Goal: Task Accomplishment & Management: Manage account settings

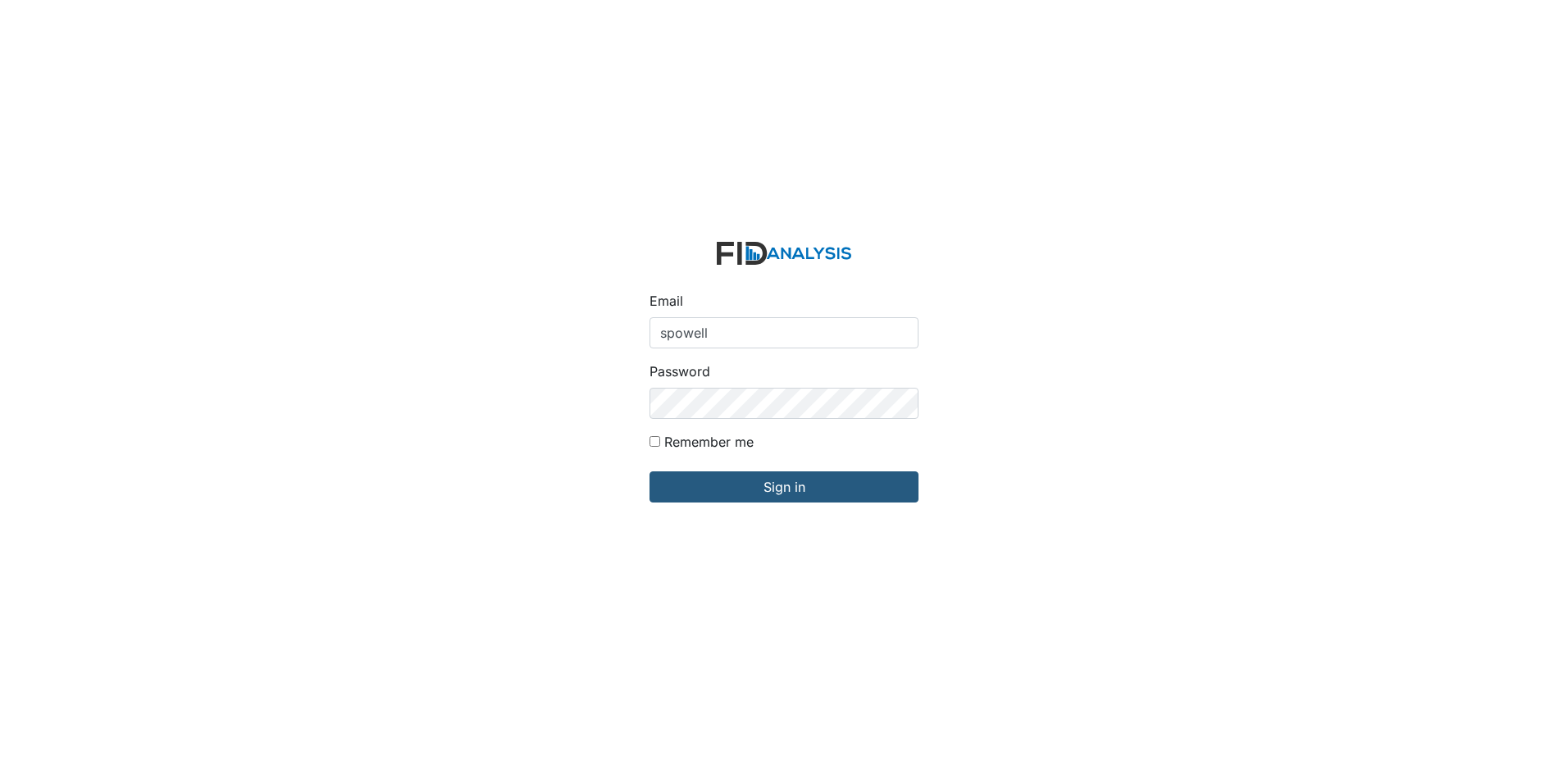
type input "[EMAIL_ADDRESS][DOMAIN_NAME]"
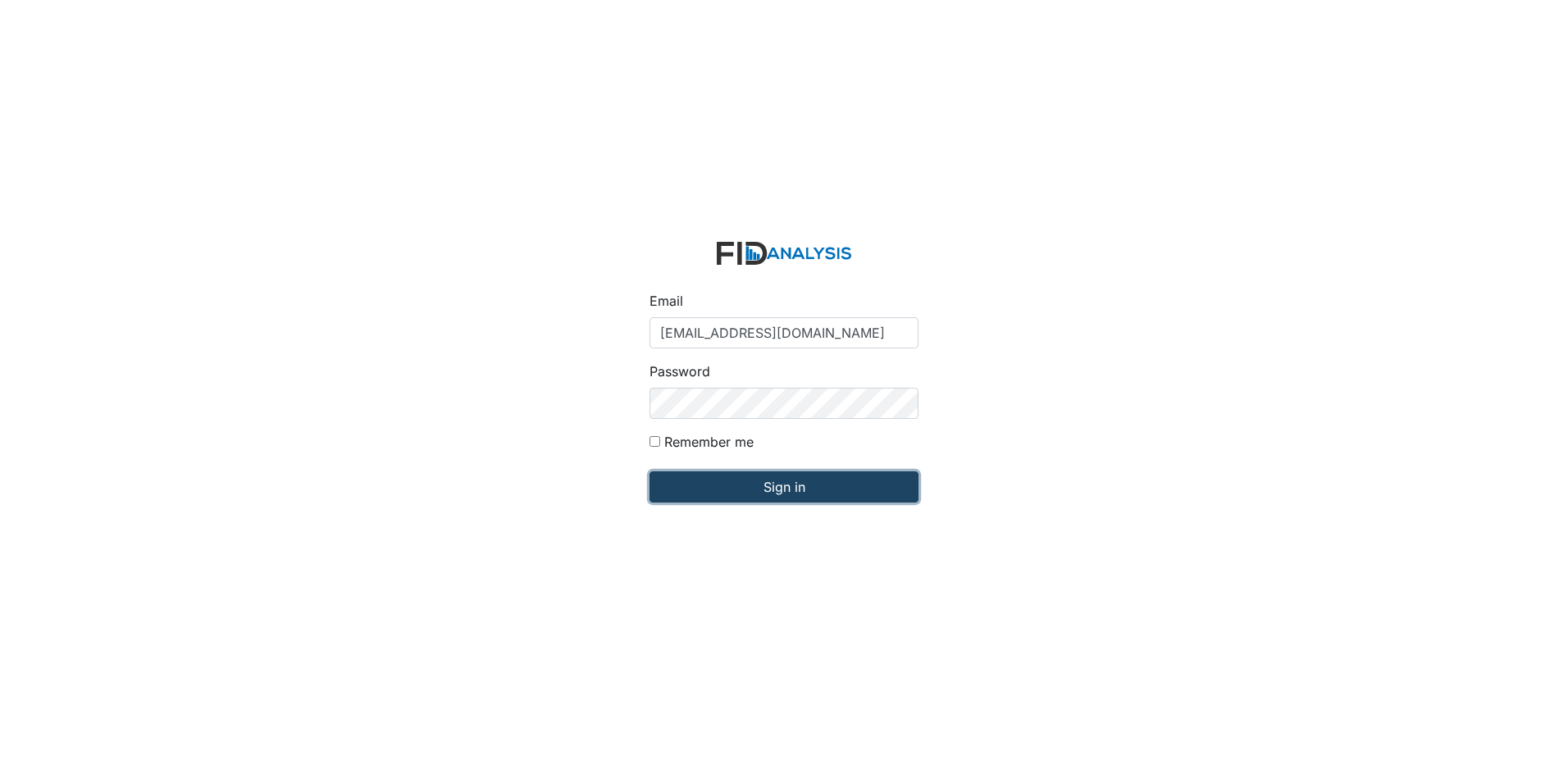
click at [781, 480] on input "Sign in" at bounding box center [784, 487] width 269 height 32
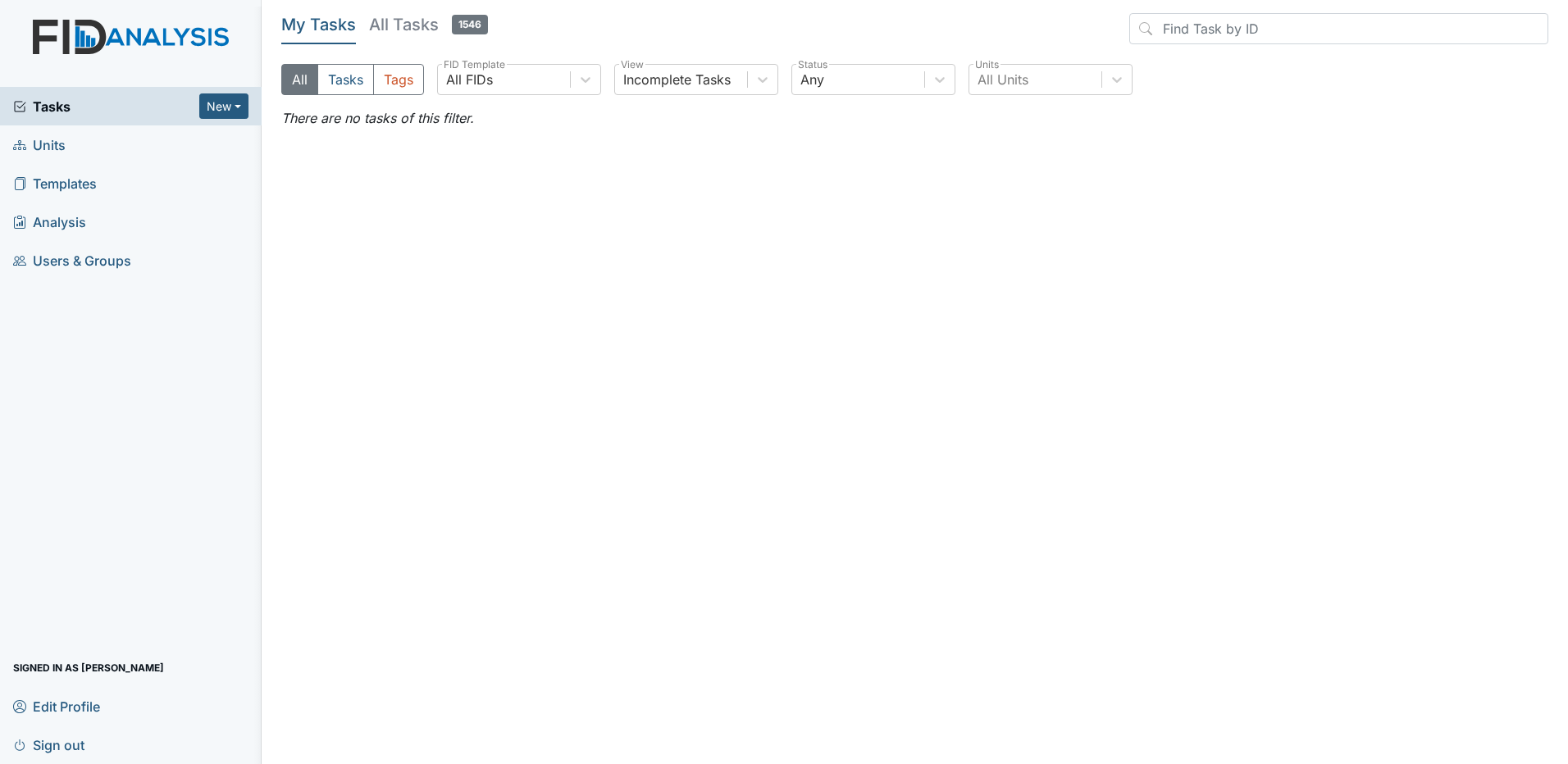
click at [74, 698] on span "Edit Profile" at bounding box center [56, 707] width 87 height 26
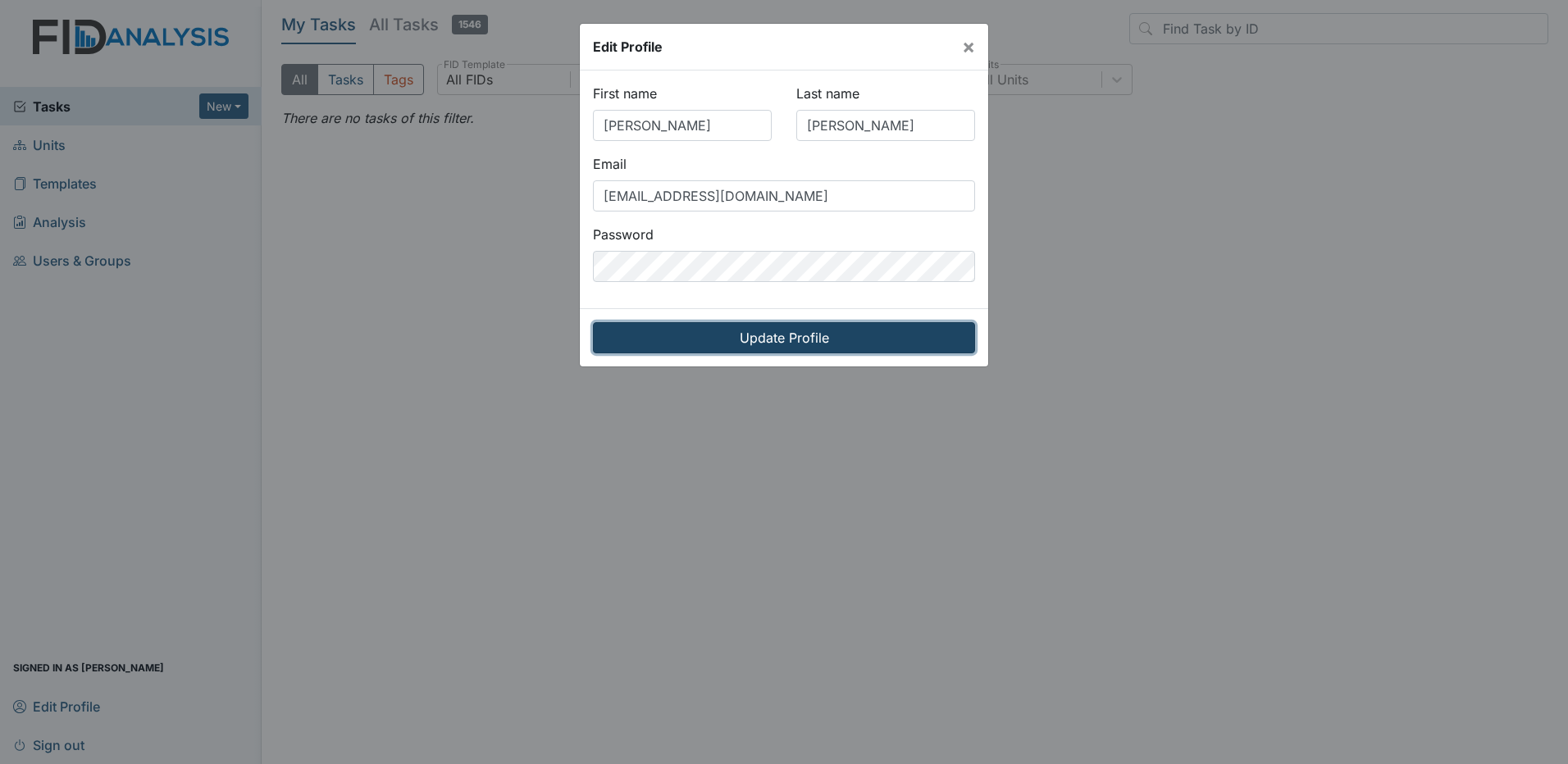
click at [814, 339] on input "Update Profile" at bounding box center [784, 338] width 383 height 32
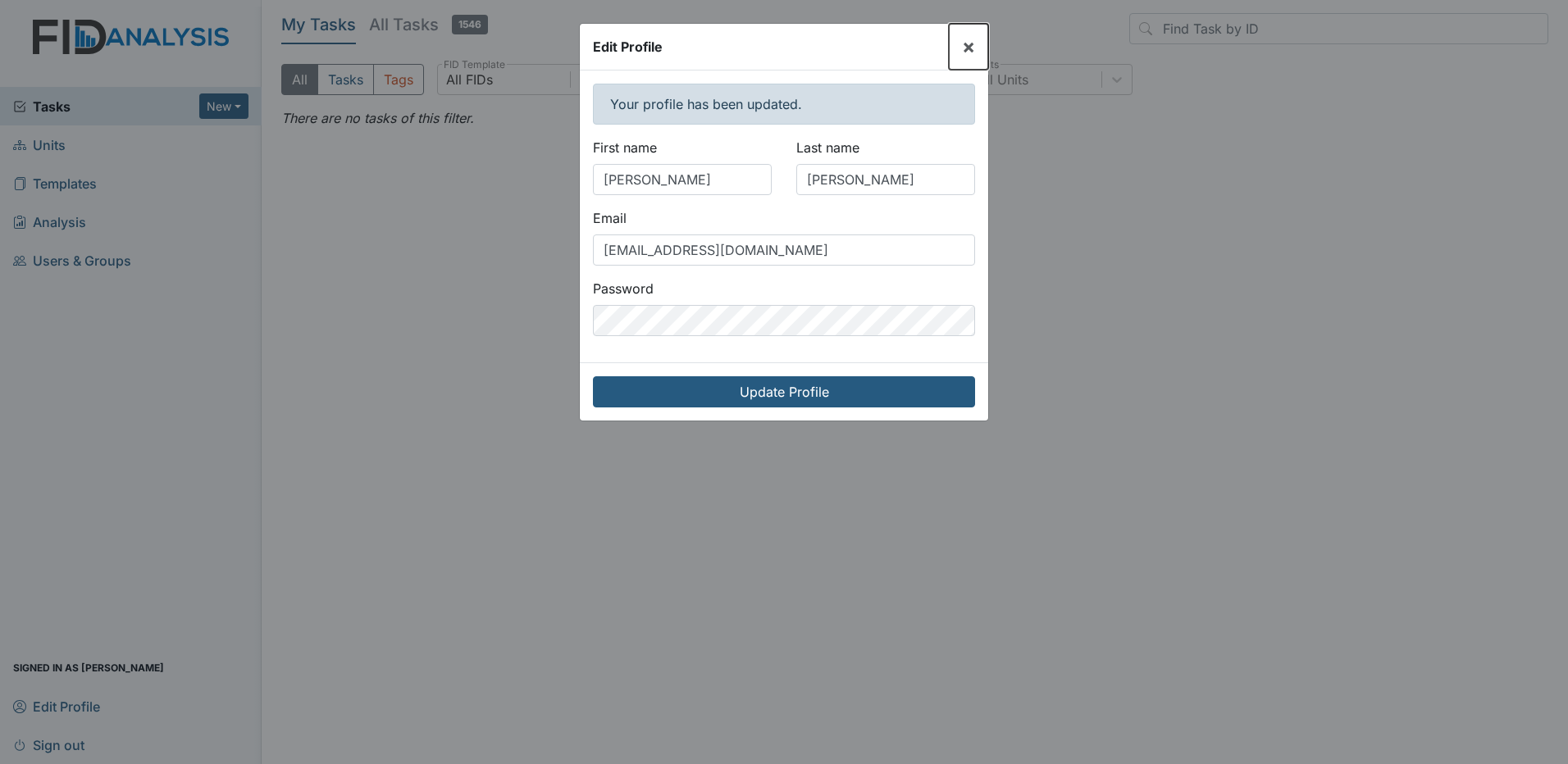
click at [965, 43] on span "×" at bounding box center [968, 46] width 13 height 24
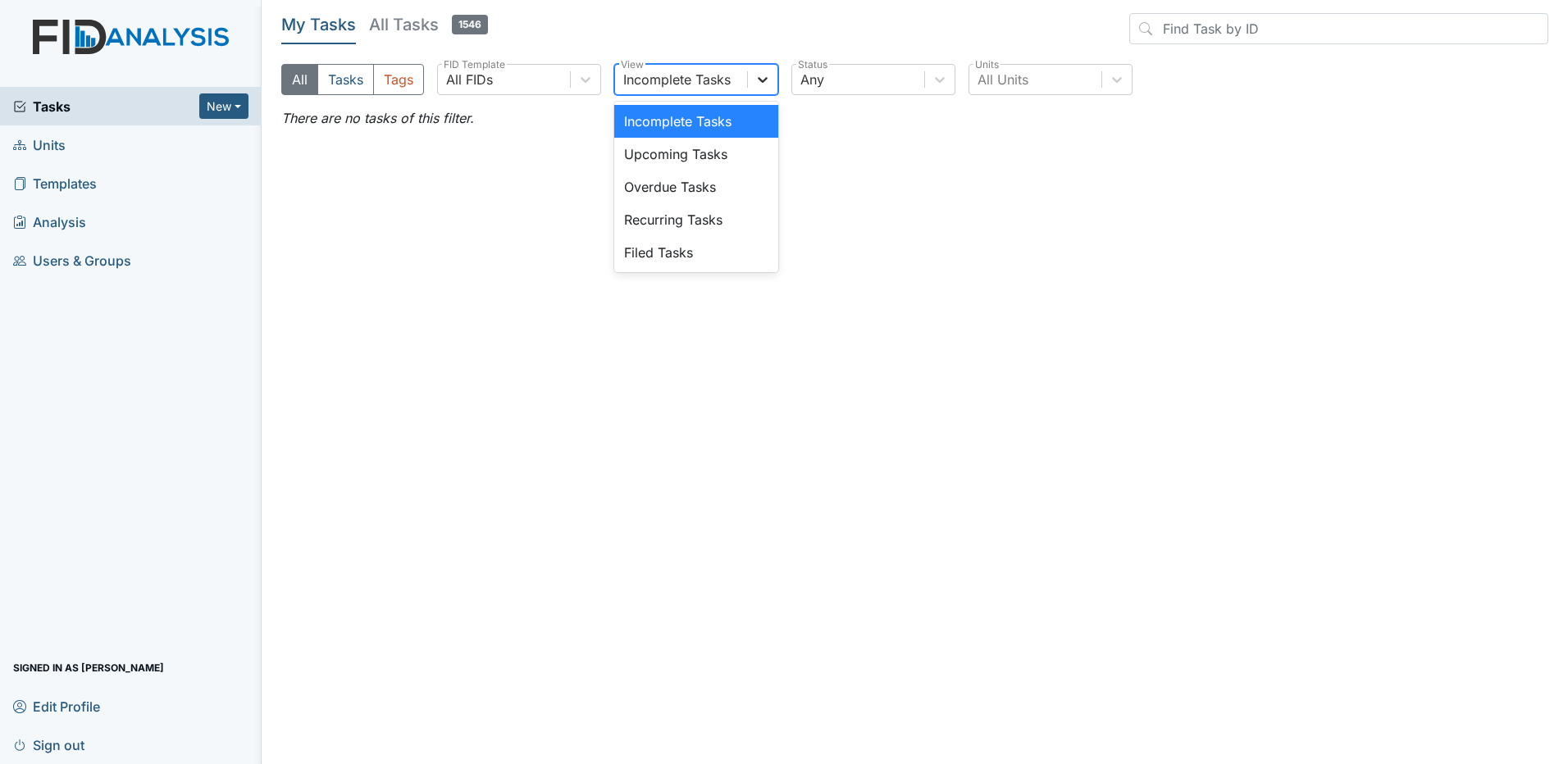
click at [758, 81] on icon at bounding box center [762, 79] width 17 height 17
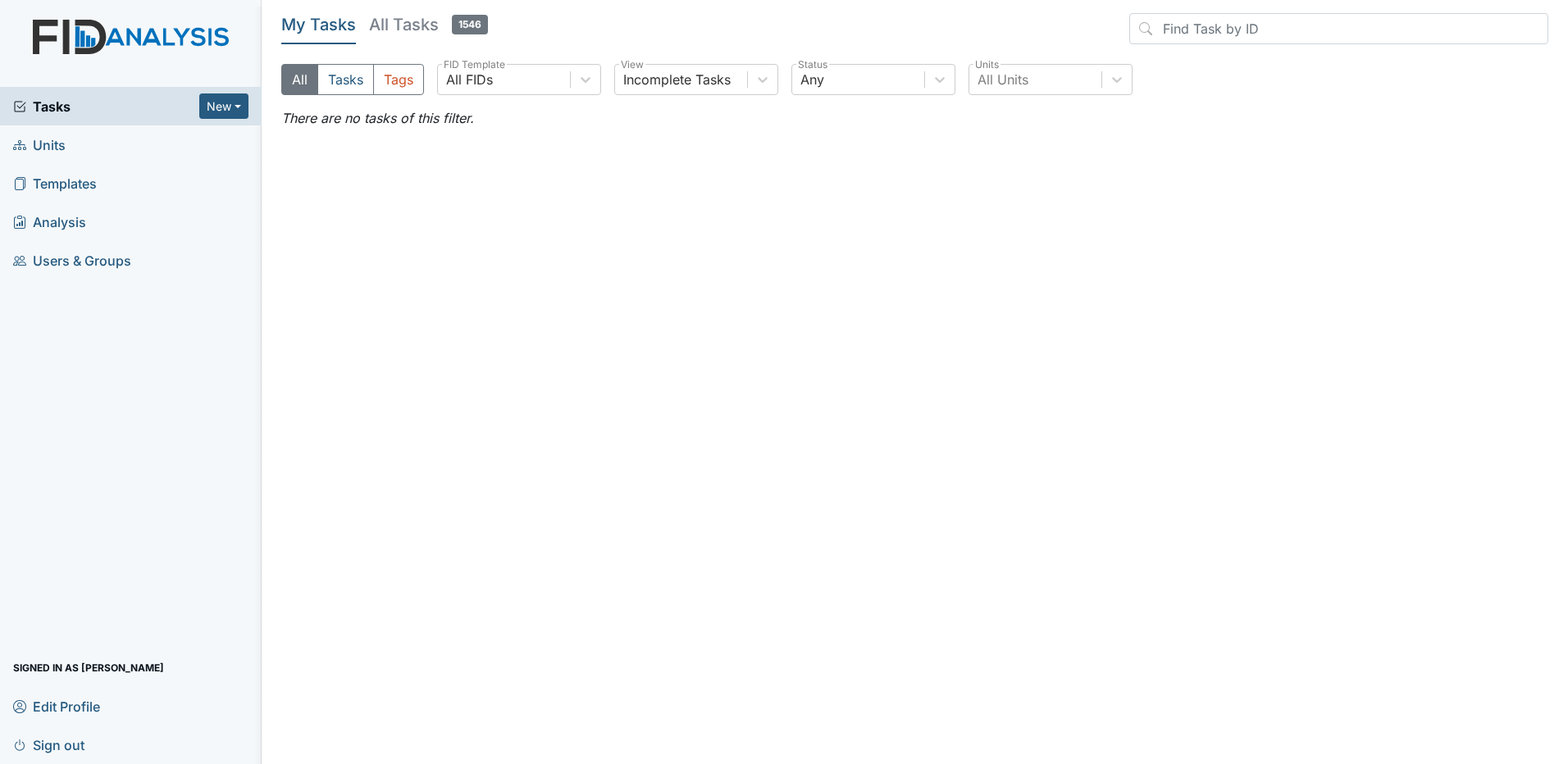
click at [78, 190] on span "Templates" at bounding box center [54, 184] width 84 height 26
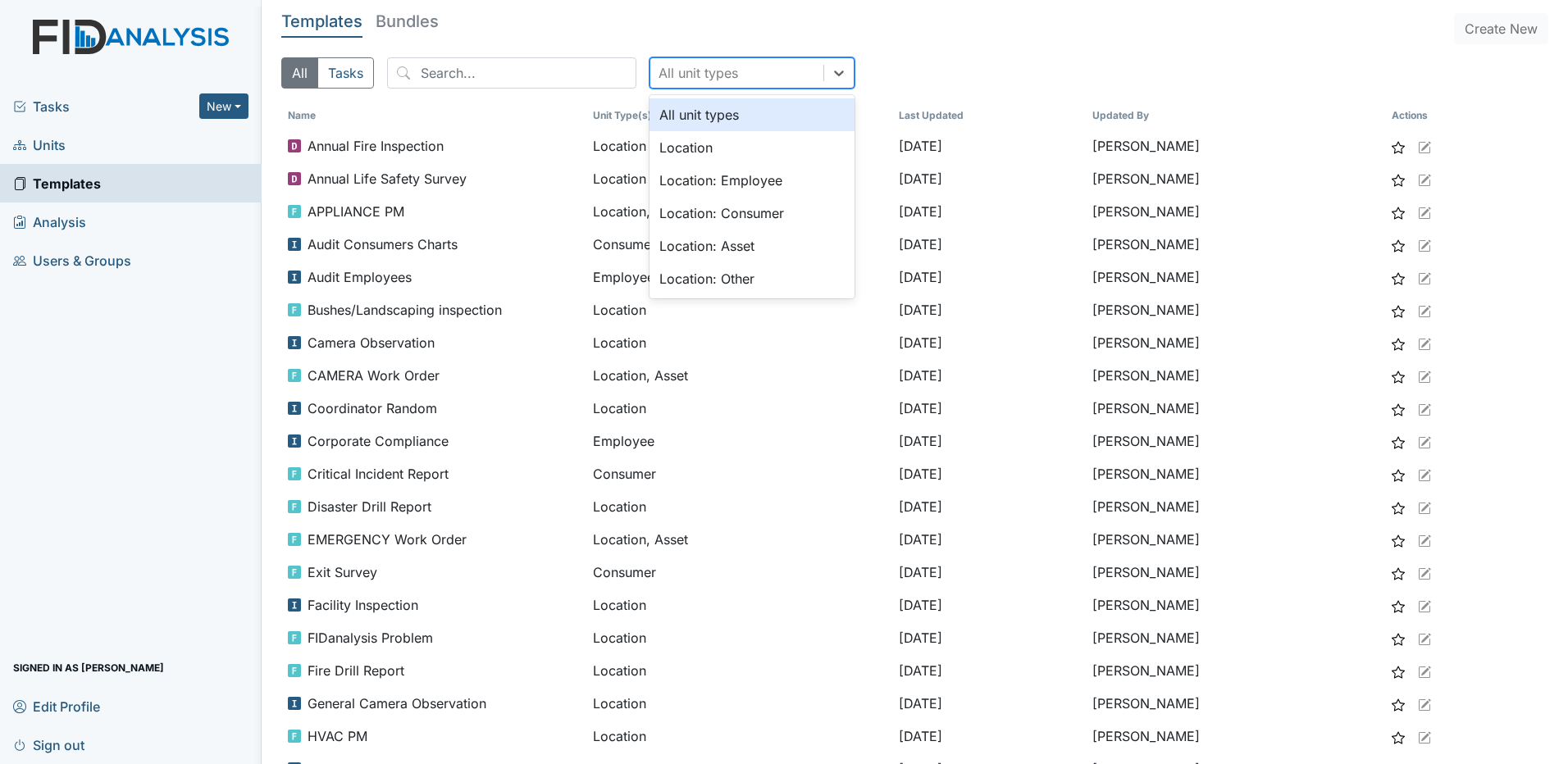
click at [777, 73] on div "All unit types" at bounding box center [737, 73] width 173 height 30
click at [291, 71] on button "All" at bounding box center [300, 73] width 37 height 32
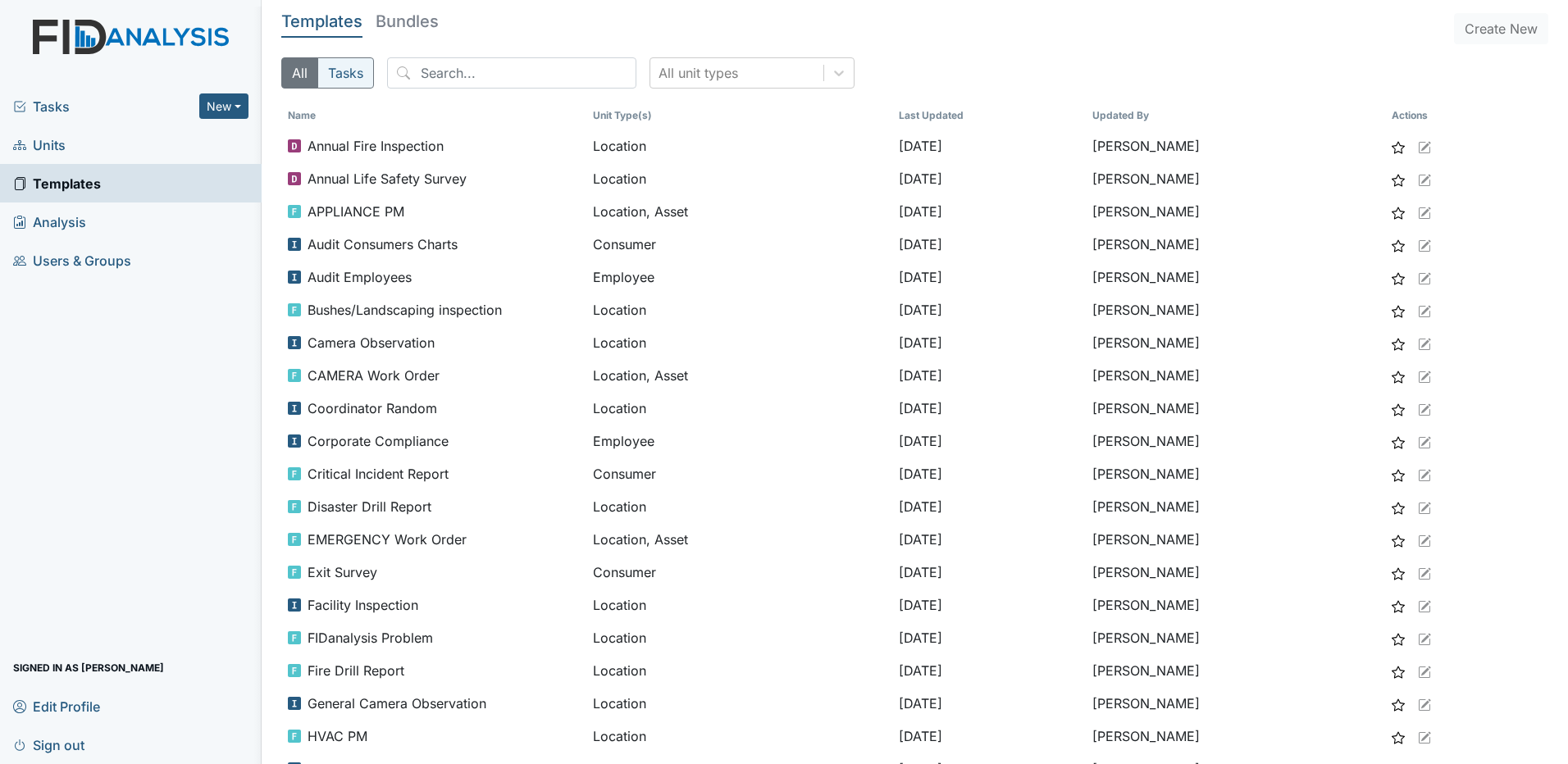
click at [344, 69] on button "Tasks" at bounding box center [345, 73] width 56 height 32
click at [310, 73] on button "All" at bounding box center [300, 73] width 37 height 32
click at [50, 105] on span "Tasks" at bounding box center [106, 107] width 186 height 20
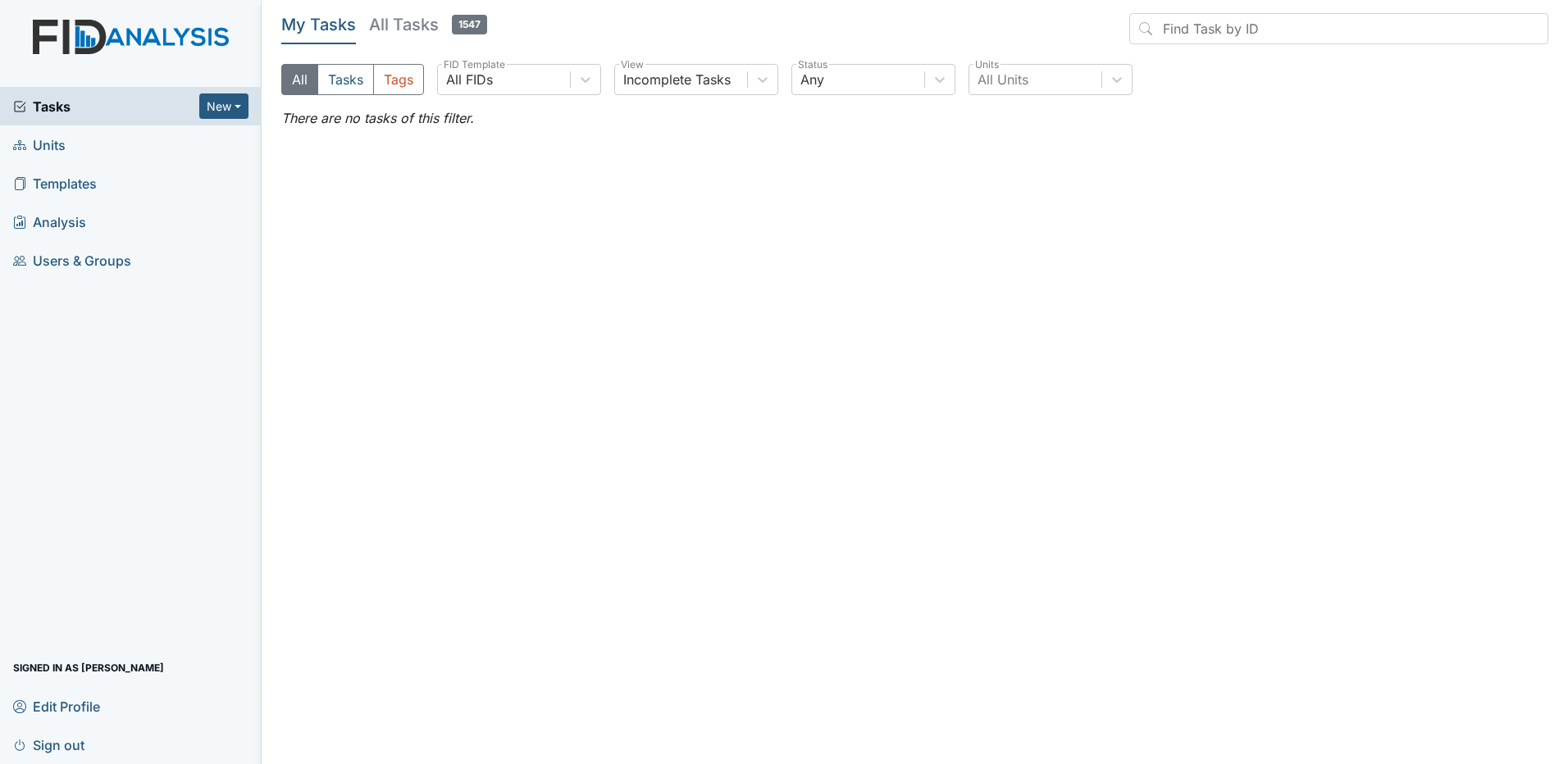
click at [411, 20] on h5 "All Tasks 1547" at bounding box center [427, 24] width 118 height 23
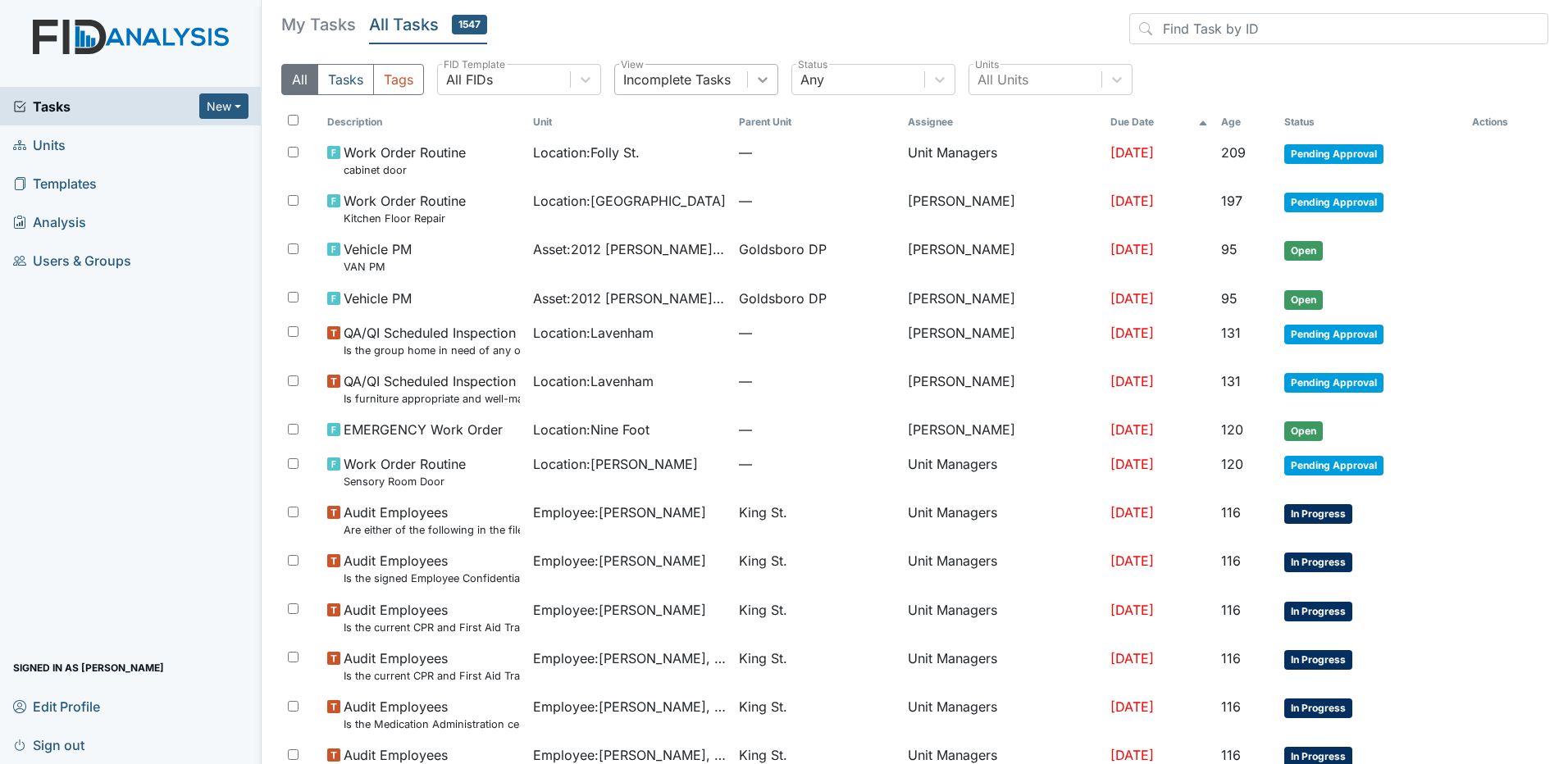
click at [748, 79] on div at bounding box center [763, 80] width 30 height 30
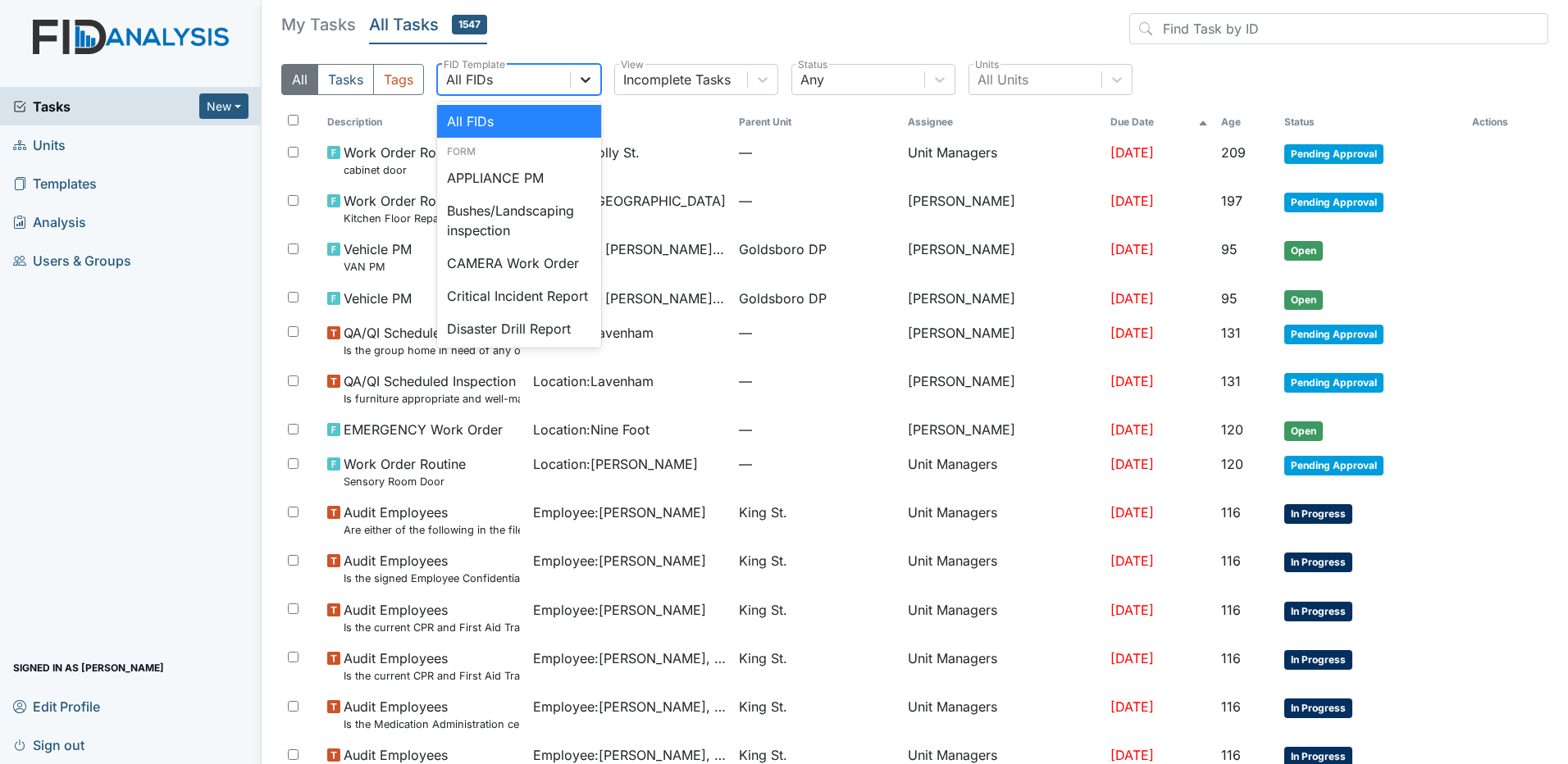
click at [581, 82] on icon at bounding box center [585, 79] width 17 height 17
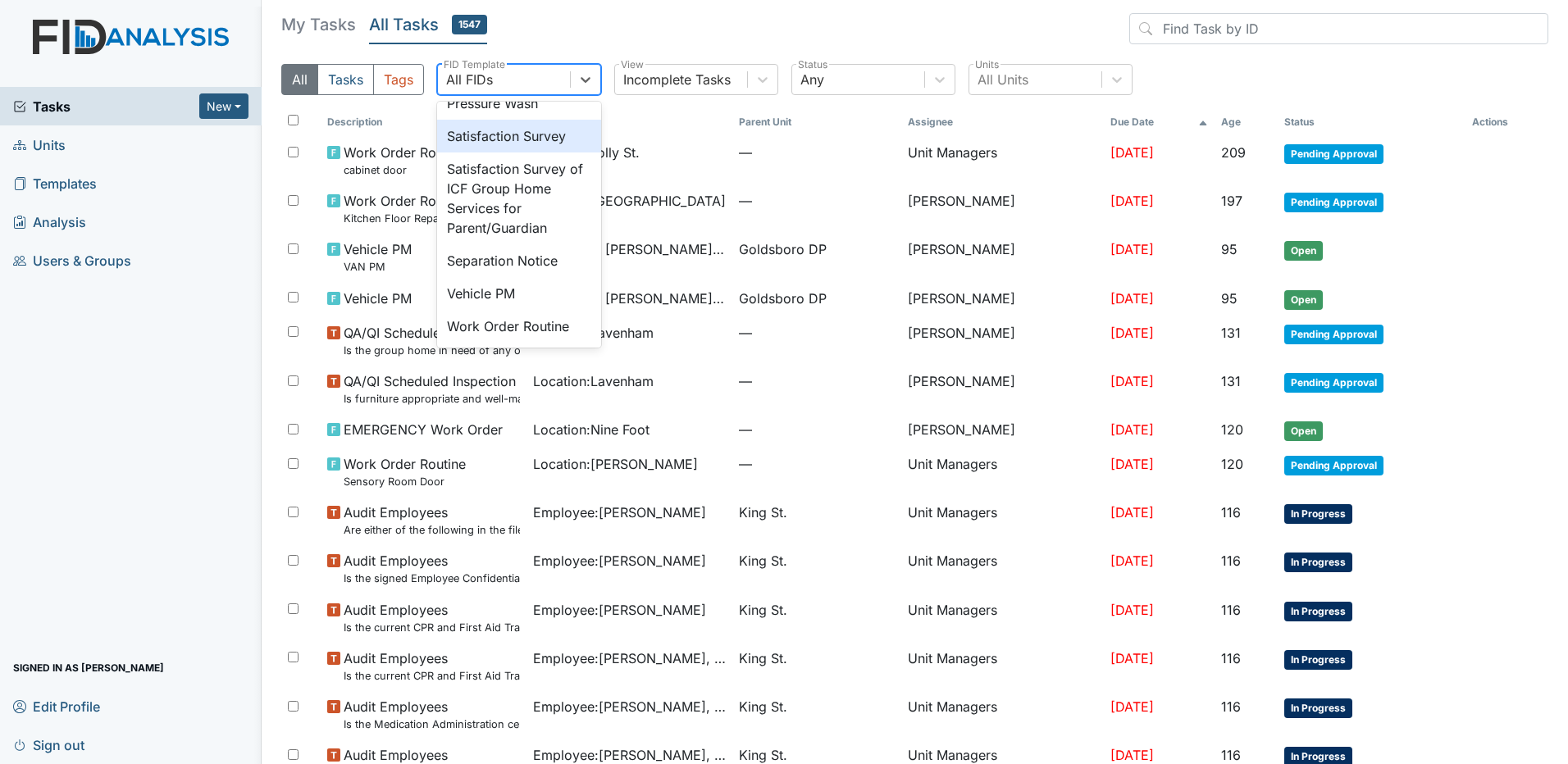
scroll to position [656, 0]
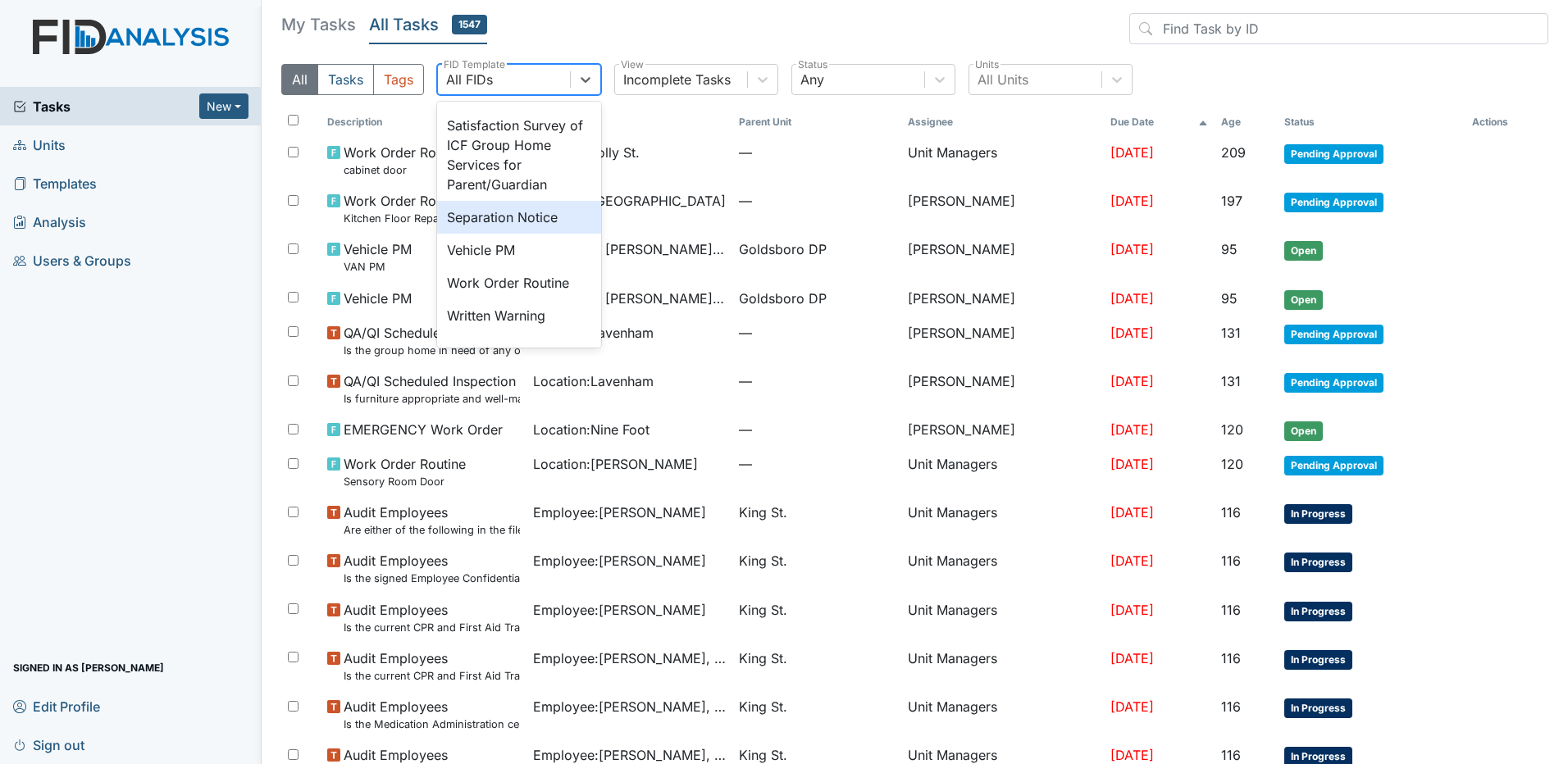
click at [544, 233] on div "Separation Notice" at bounding box center [519, 216] width 164 height 33
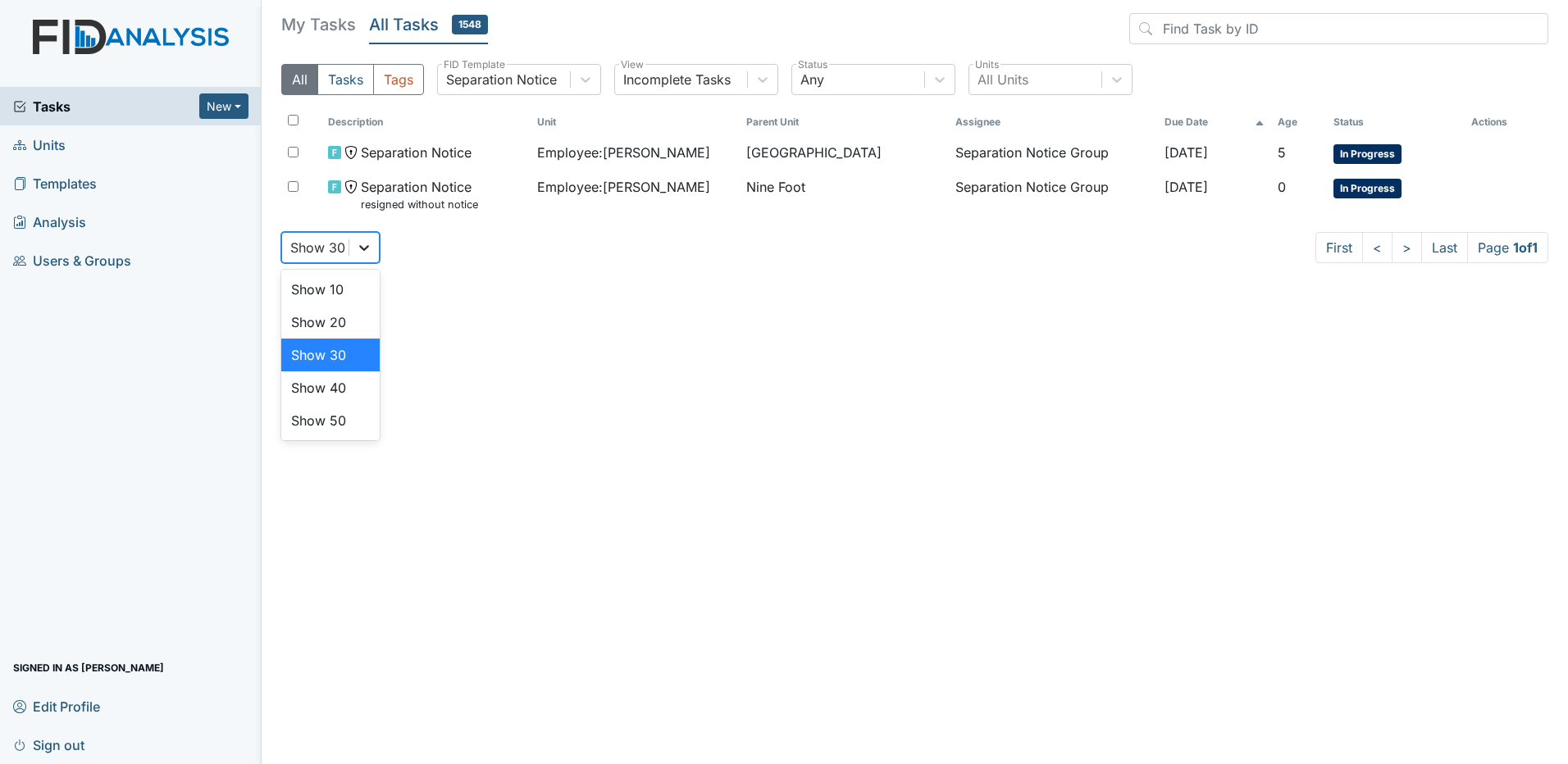
click at [359, 236] on div at bounding box center [364, 248] width 30 height 30
click at [350, 426] on div "Show 50" at bounding box center [331, 420] width 99 height 33
click at [364, 249] on icon at bounding box center [364, 248] width 10 height 6
click at [763, 76] on icon at bounding box center [762, 79] width 17 height 17
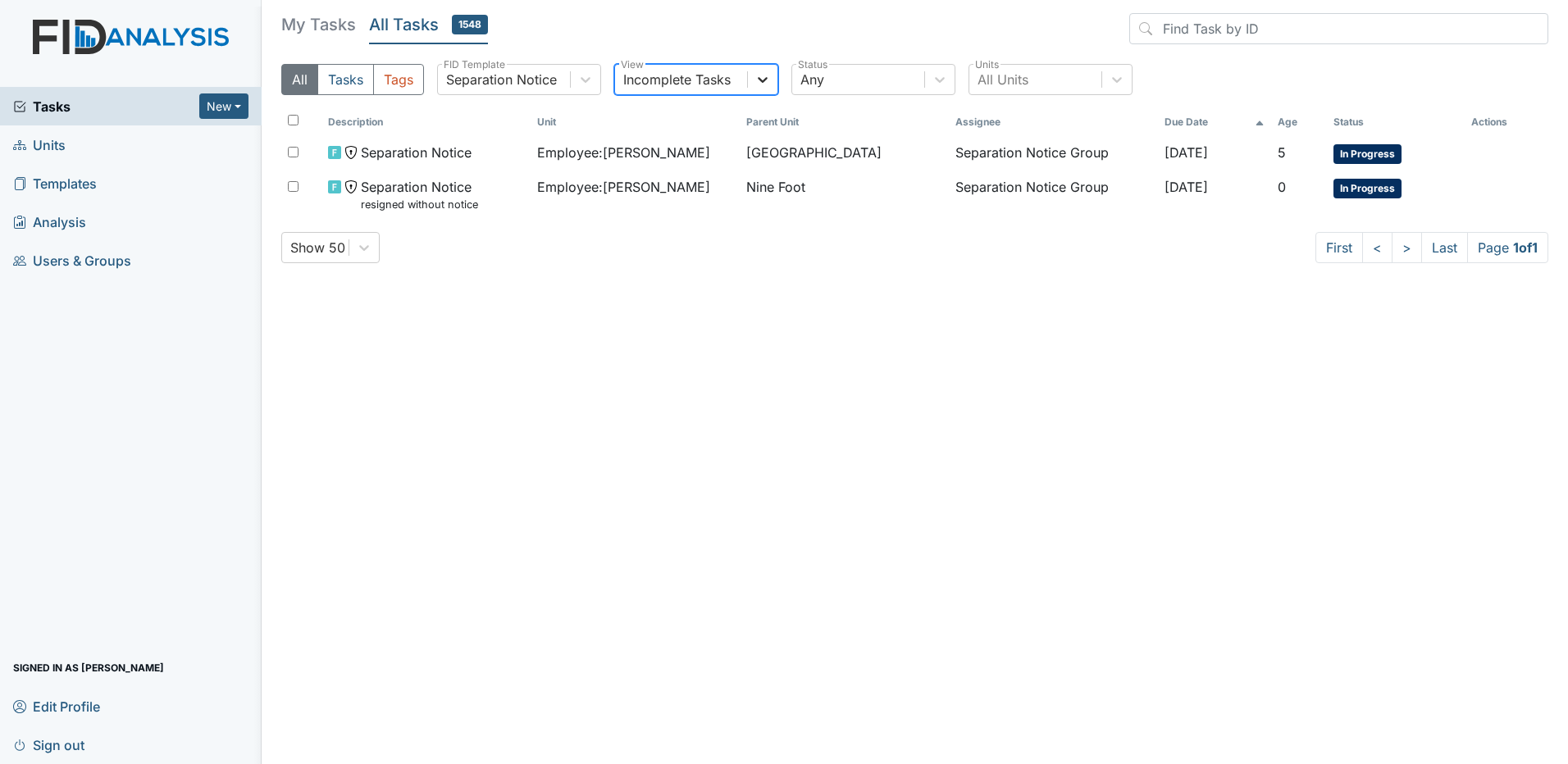
click at [761, 77] on icon at bounding box center [762, 79] width 17 height 17
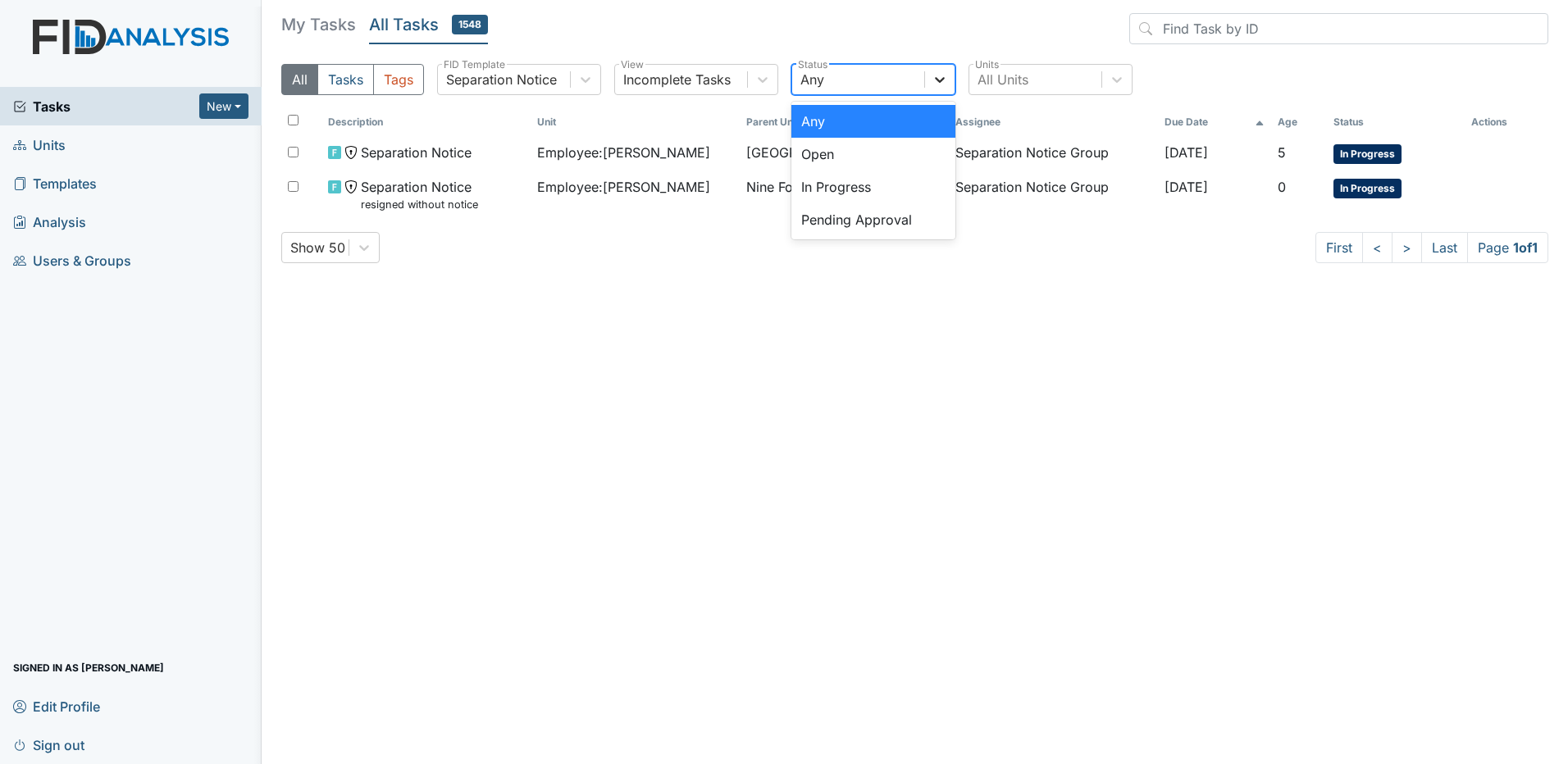
click at [950, 79] on div at bounding box center [940, 80] width 30 height 30
drag, startPoint x: 943, startPoint y: 78, endPoint x: 933, endPoint y: 91, distance: 16.4
click at [943, 79] on icon at bounding box center [939, 79] width 17 height 17
click at [845, 162] on div "Open" at bounding box center [874, 153] width 164 height 33
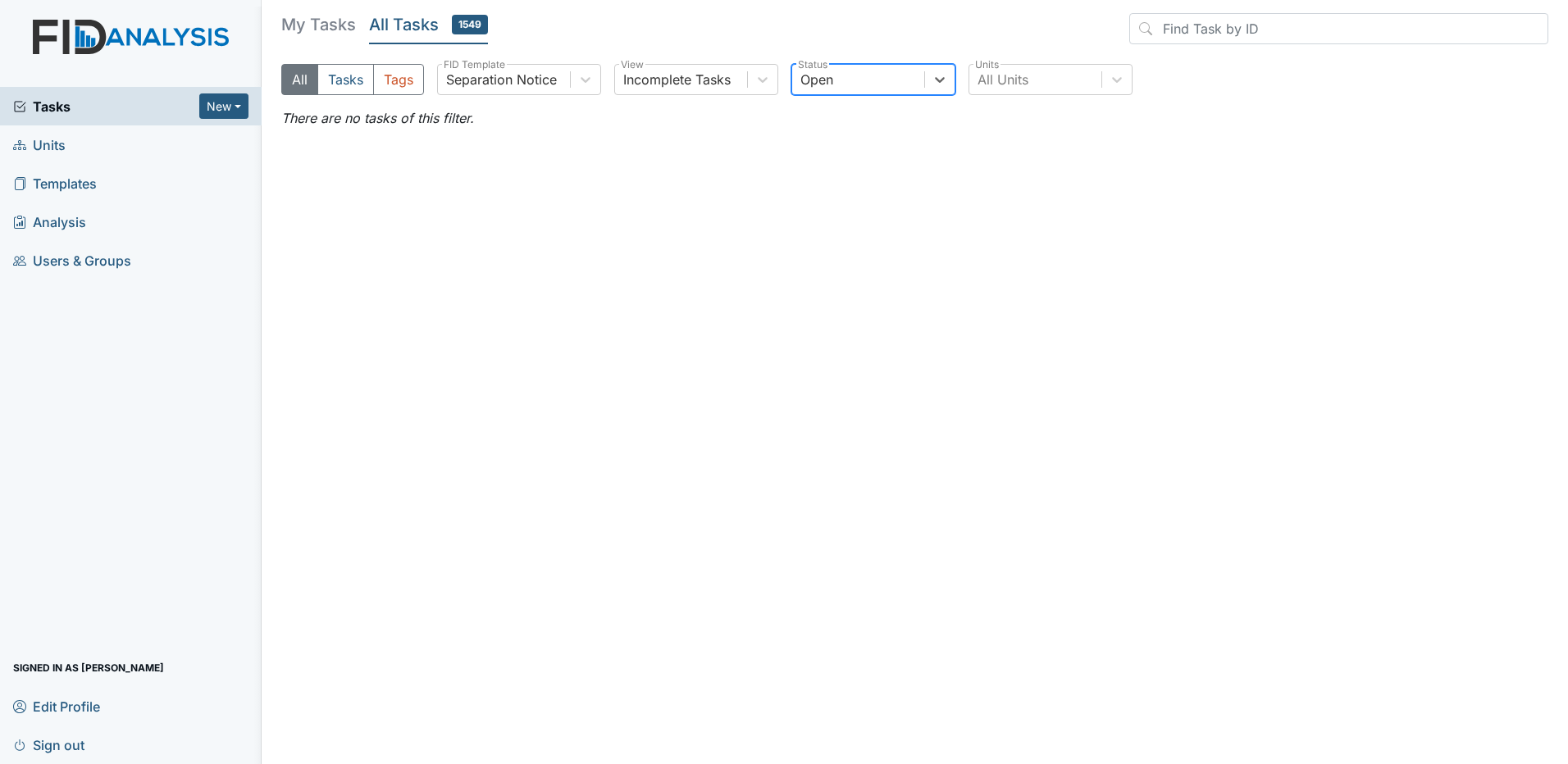
drag, startPoint x: 952, startPoint y: 78, endPoint x: 940, endPoint y: 96, distance: 21.6
click at [950, 80] on div at bounding box center [940, 80] width 30 height 30
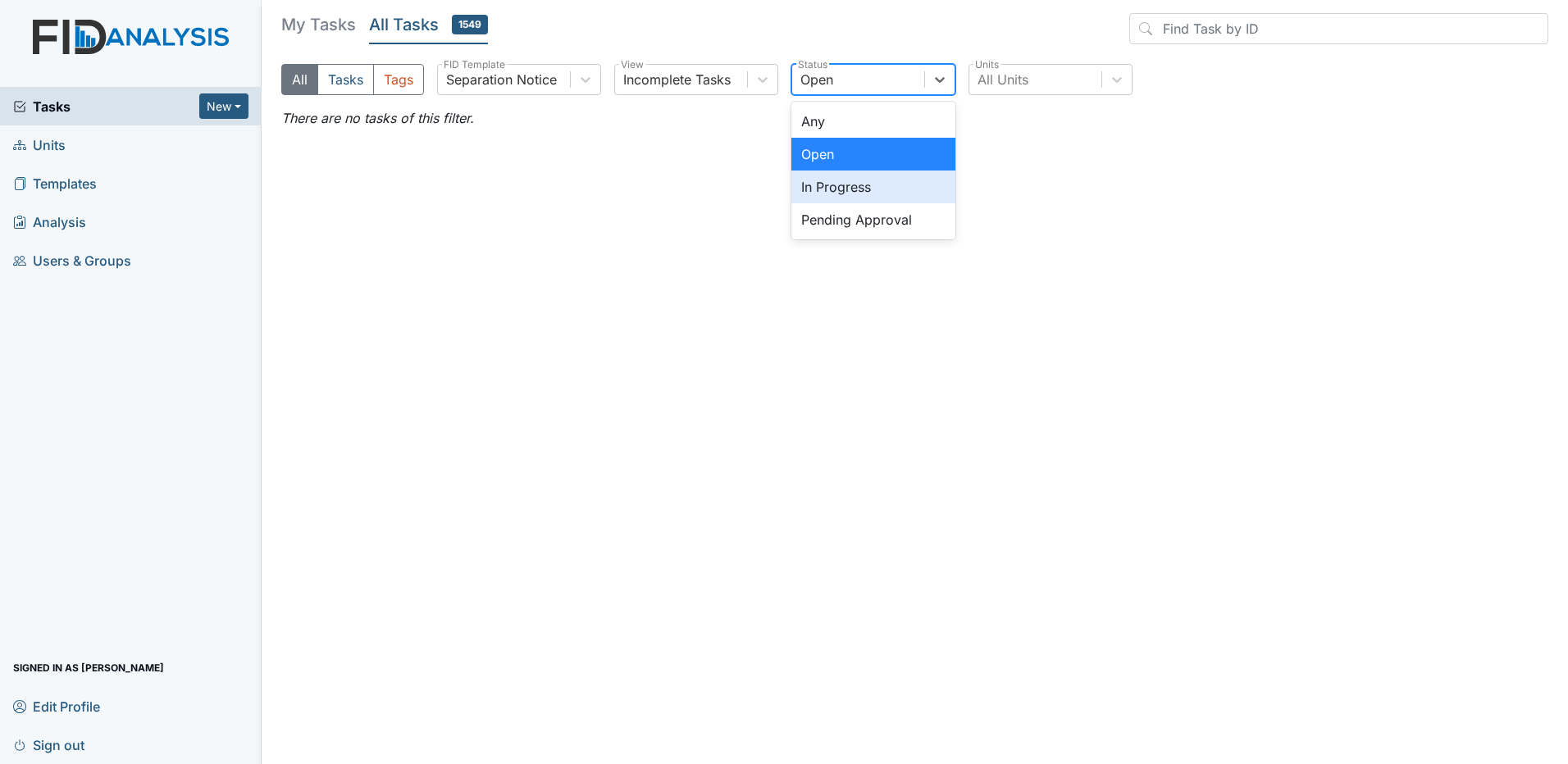
click at [876, 186] on div "In Progress" at bounding box center [874, 187] width 164 height 33
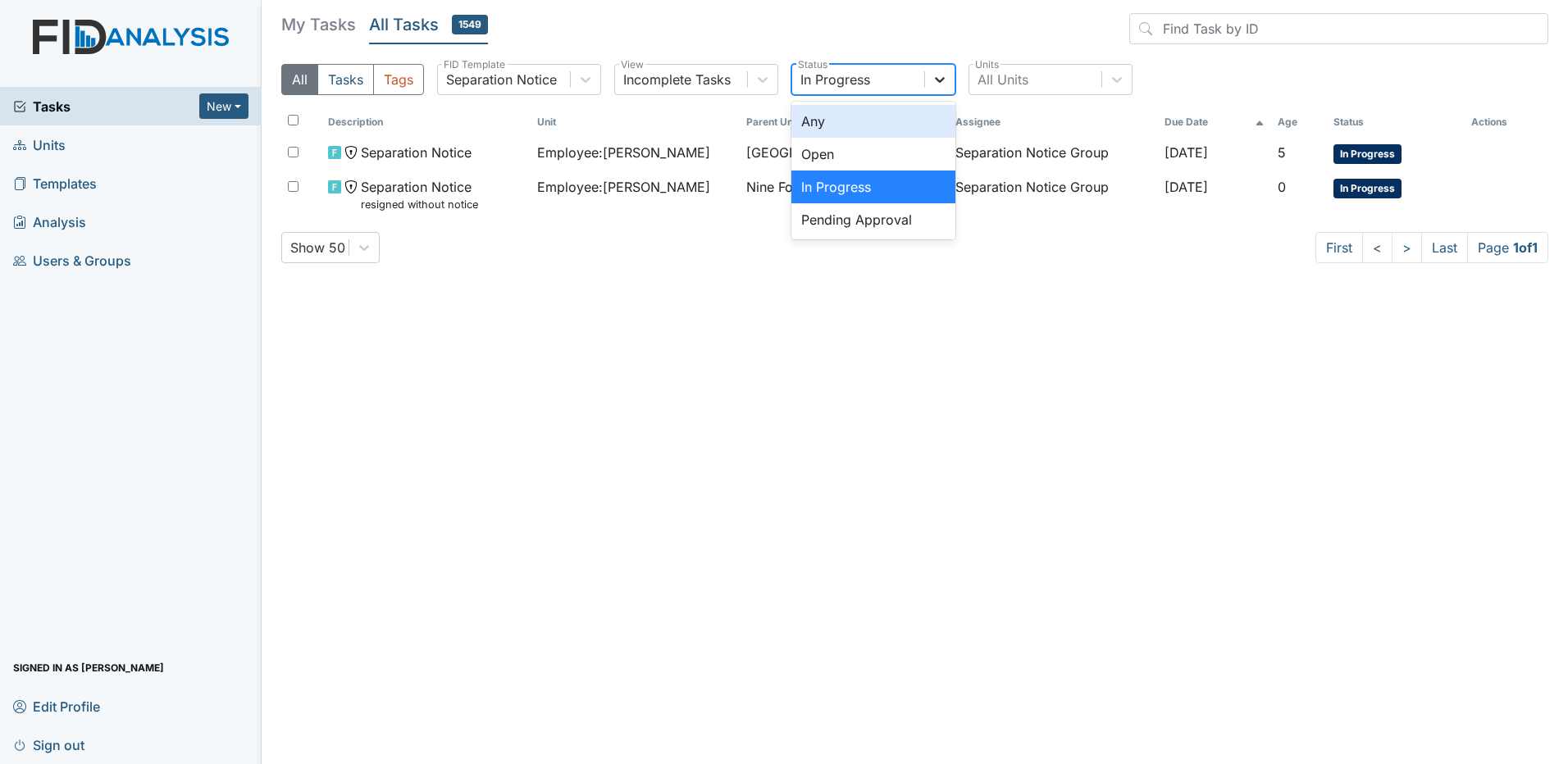
click at [945, 76] on icon at bounding box center [939, 79] width 17 height 17
click at [854, 227] on div "Pending Approval" at bounding box center [874, 219] width 164 height 33
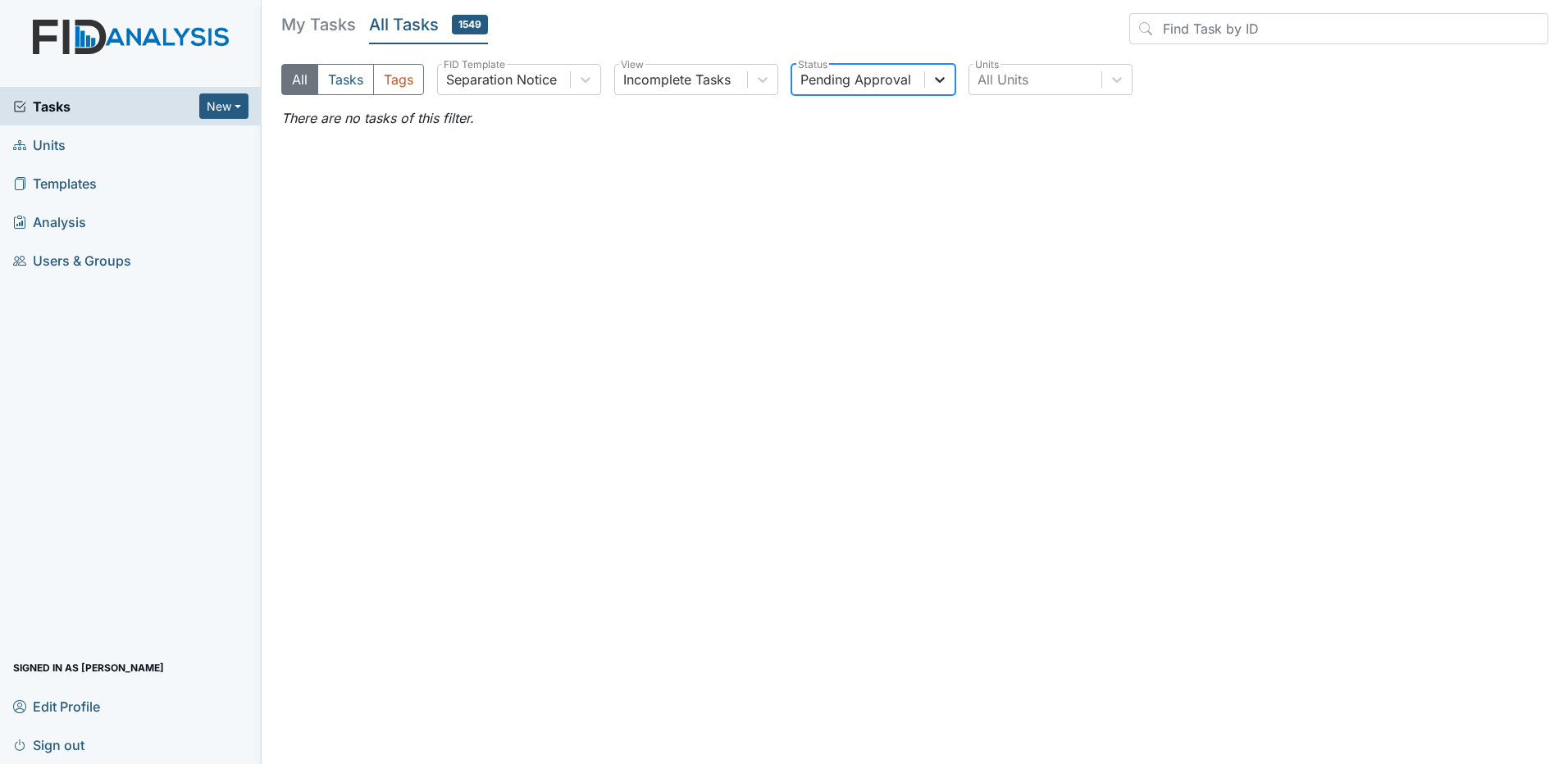
click at [945, 74] on icon at bounding box center [939, 79] width 17 height 17
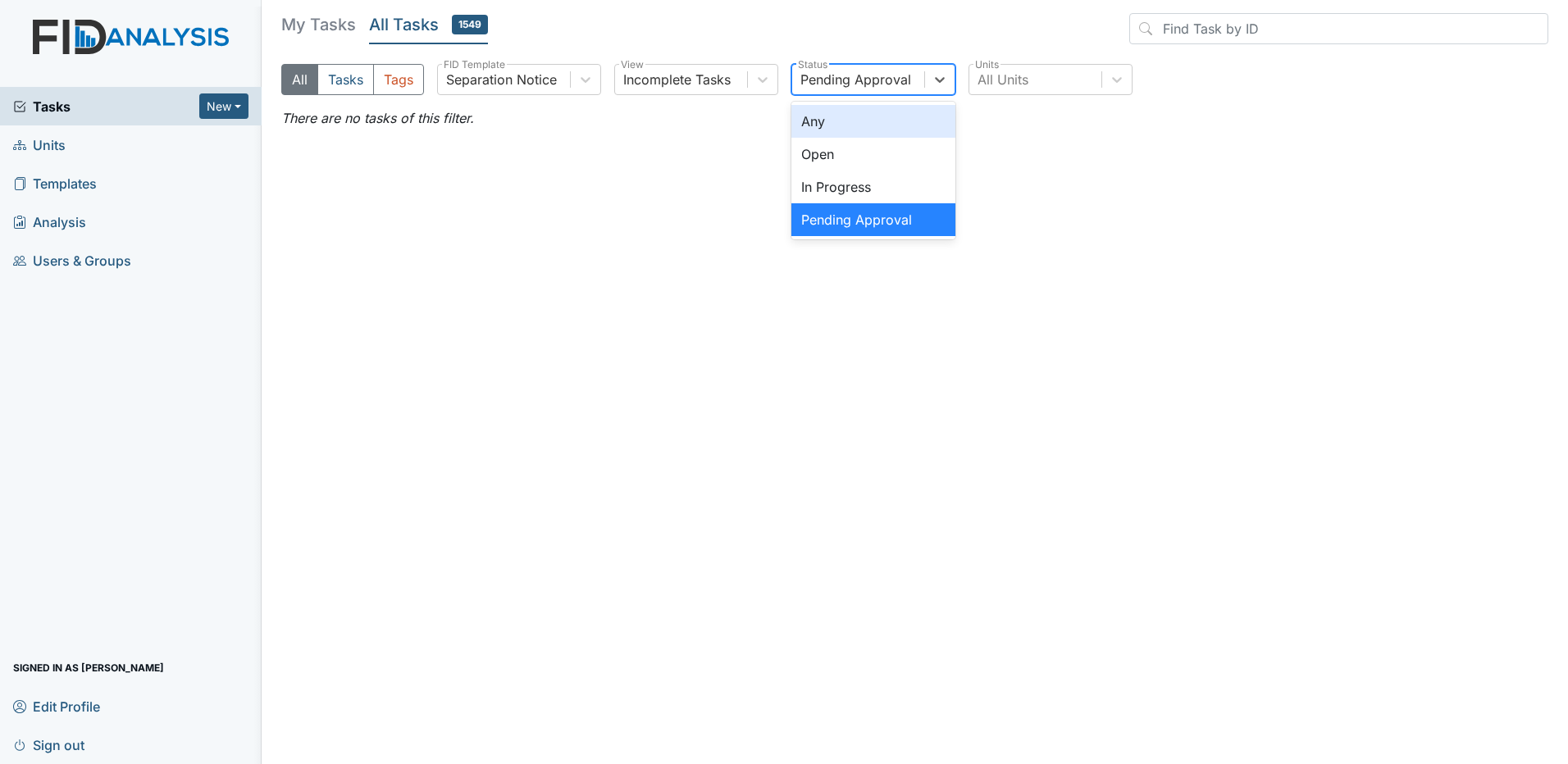
click at [852, 130] on div "Any" at bounding box center [874, 121] width 164 height 33
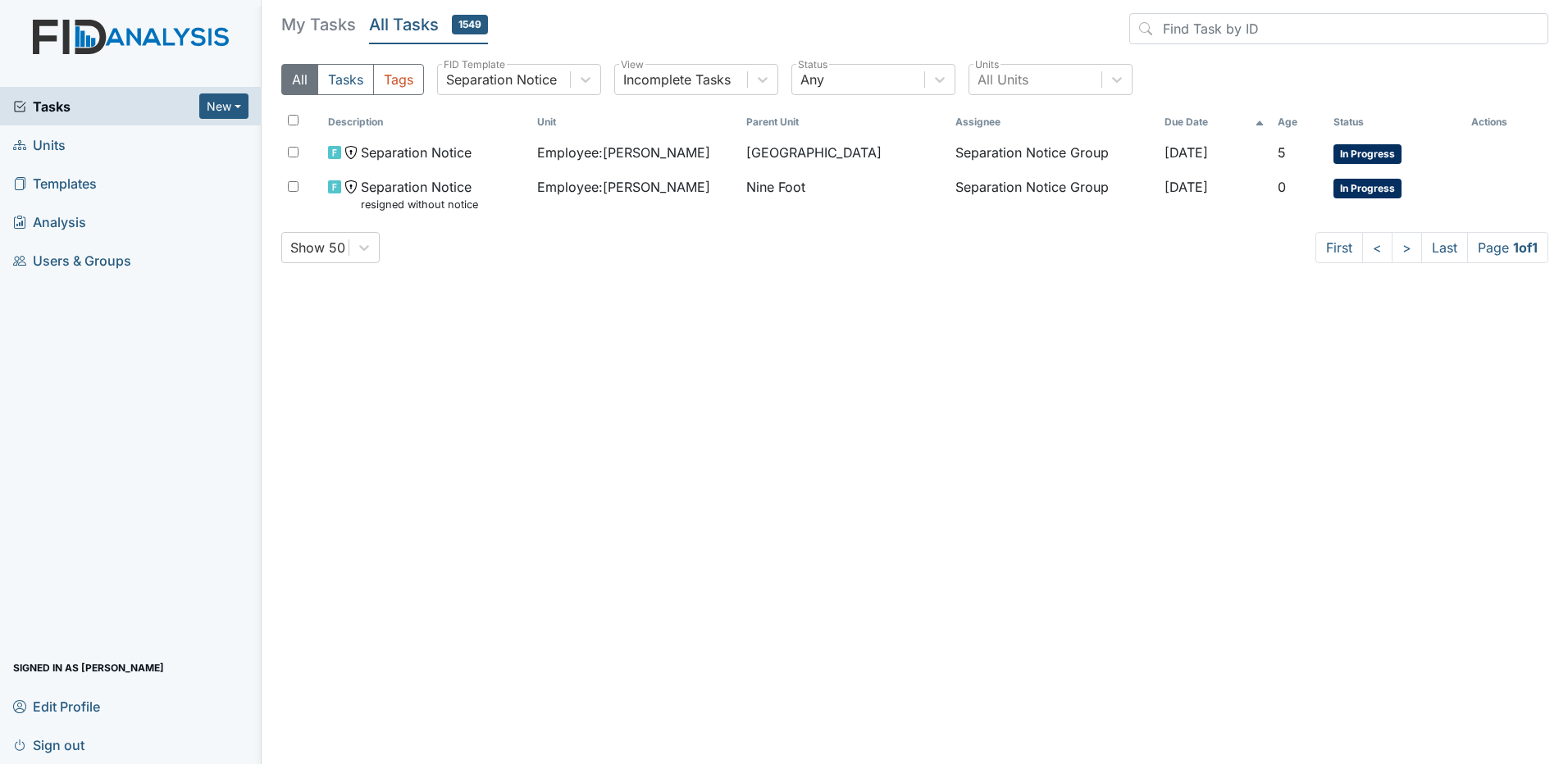
click at [61, 744] on span "Sign out" at bounding box center [48, 745] width 71 height 26
